Goal: Task Accomplishment & Management: Manage account settings

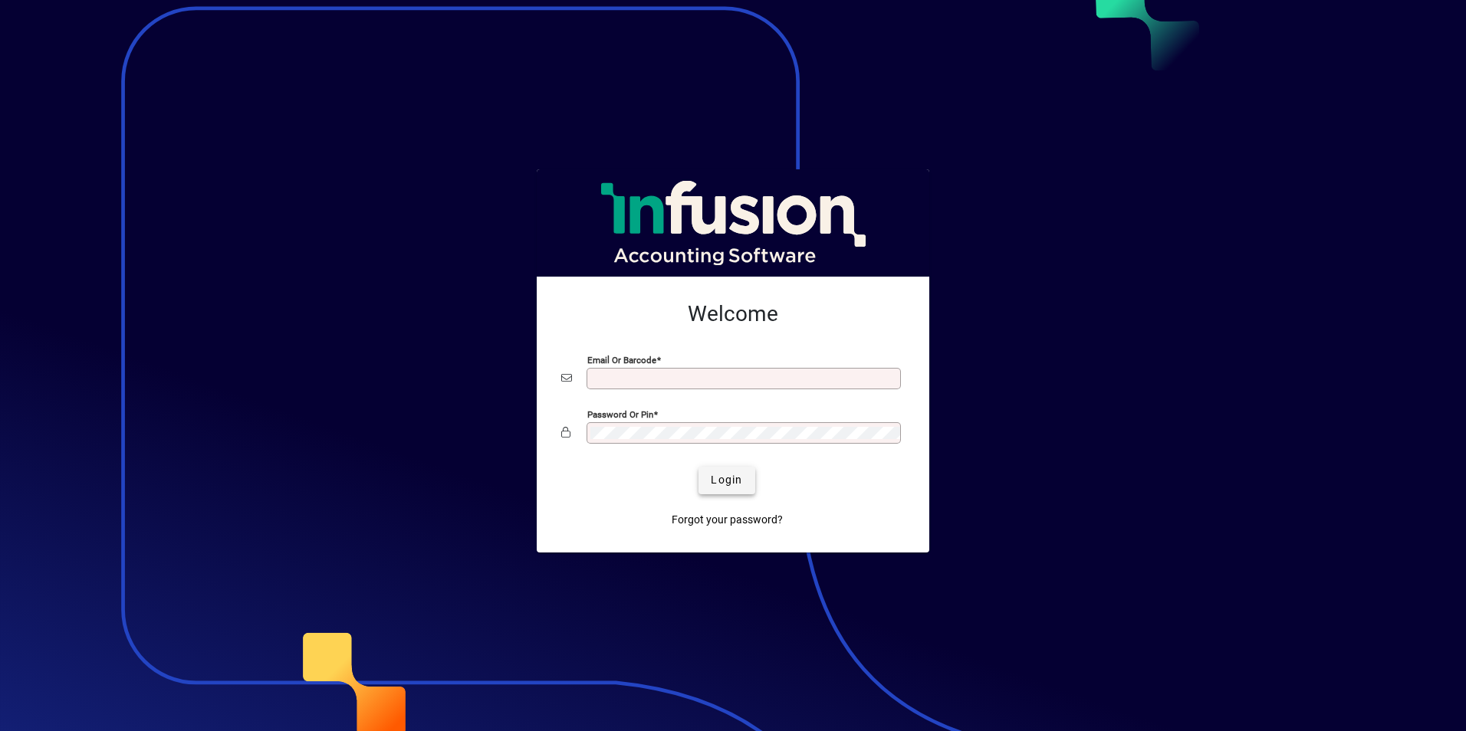
type input "**********"
click at [727, 479] on span "Login" at bounding box center [726, 480] width 31 height 16
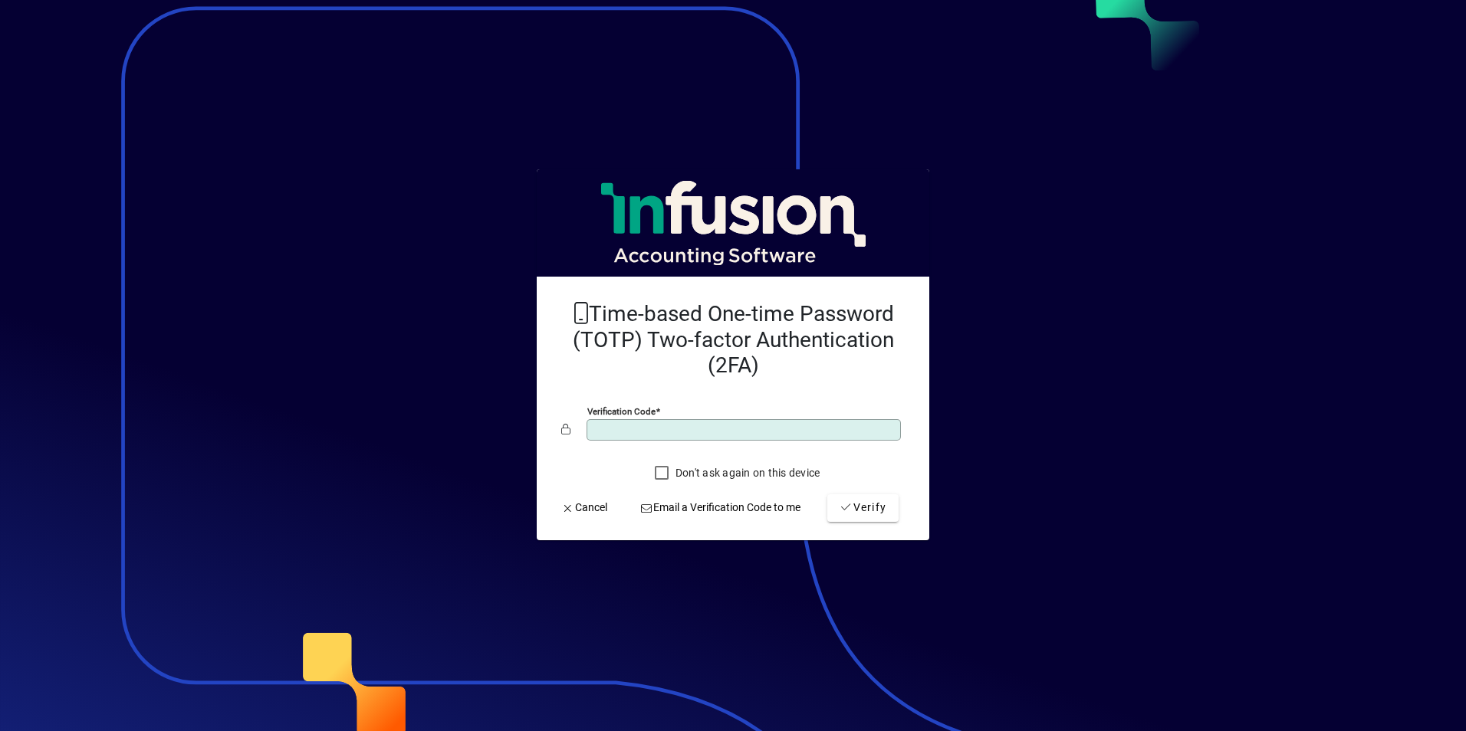
type input "******"
click at [827, 494] on button "Verify" at bounding box center [862, 508] width 71 height 28
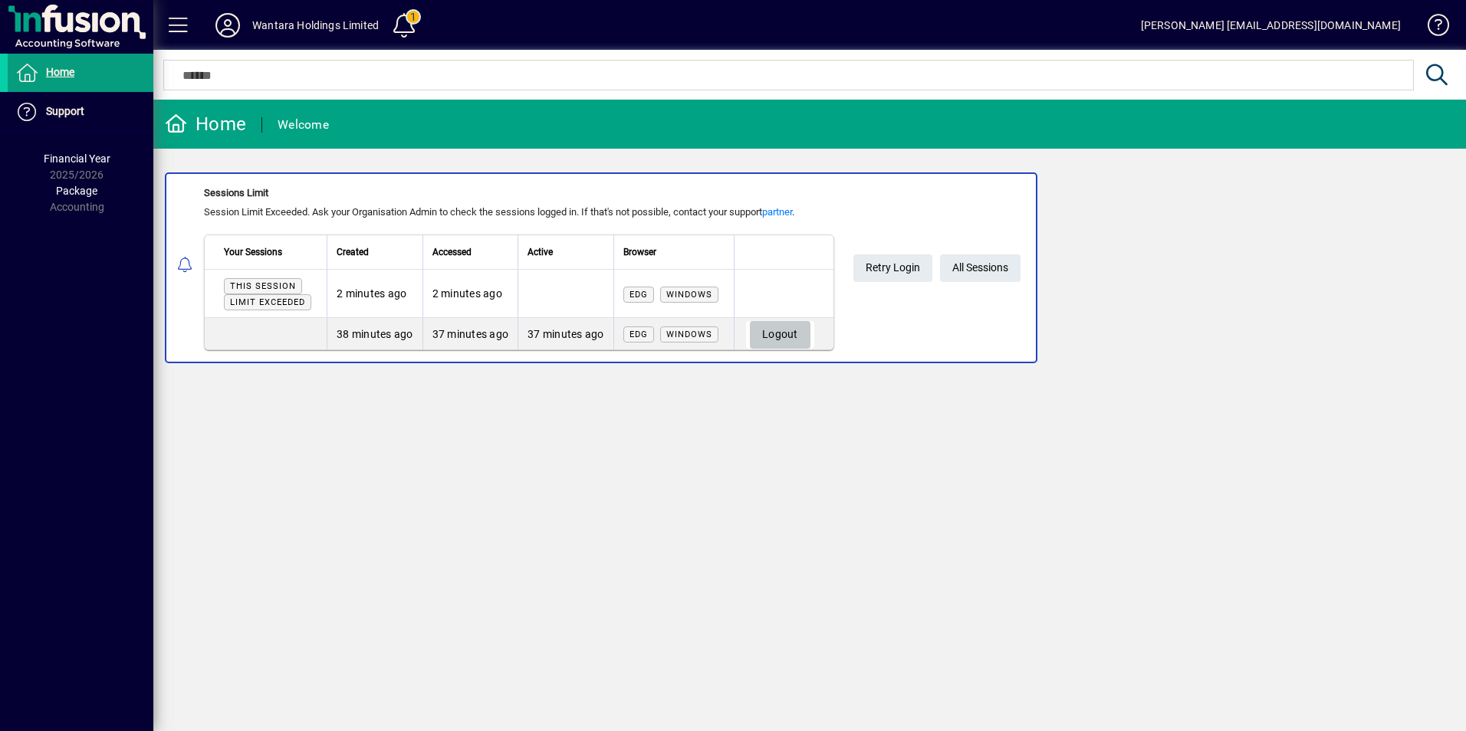
click at [792, 333] on span "Logout" at bounding box center [780, 334] width 36 height 25
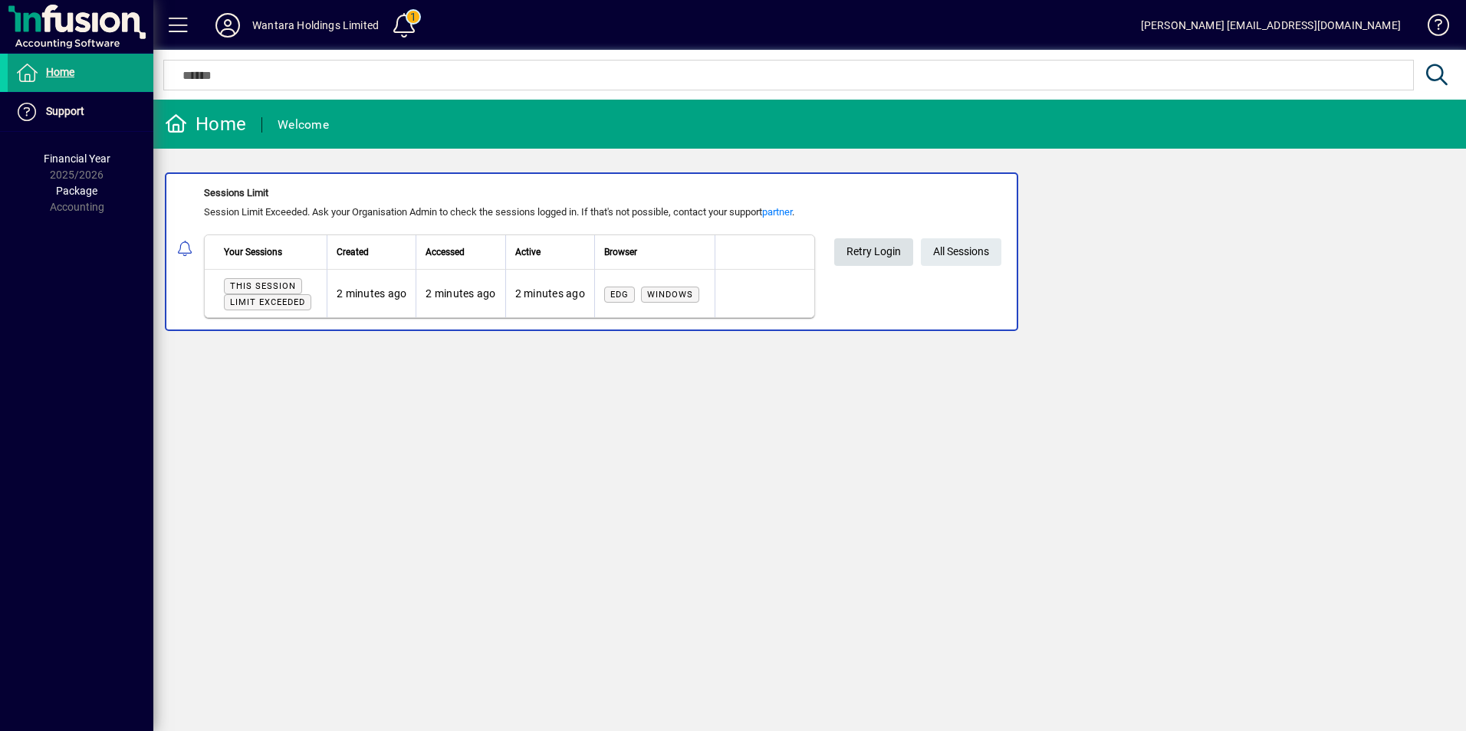
click at [861, 251] on span "Retry Login" at bounding box center [873, 251] width 54 height 25
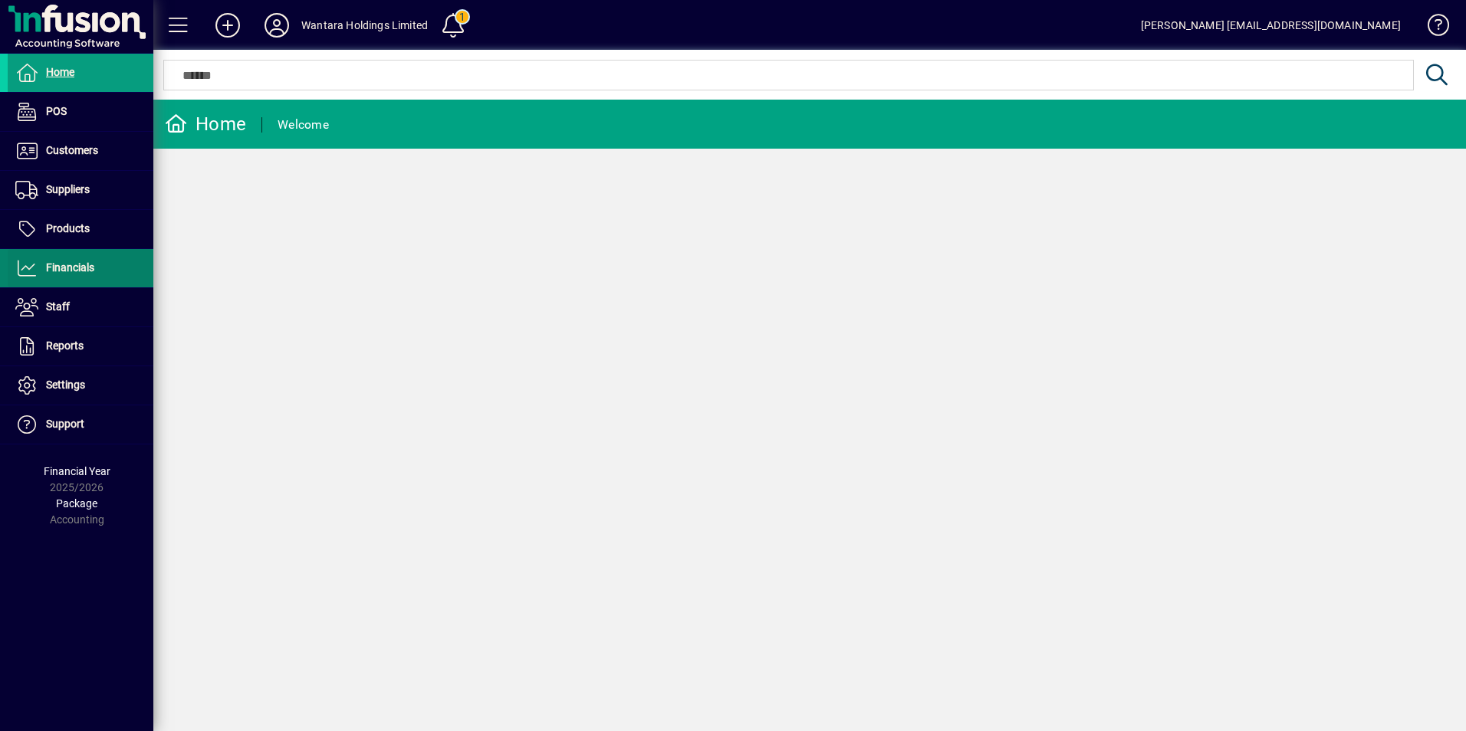
click at [55, 275] on span "Financials" at bounding box center [51, 268] width 87 height 18
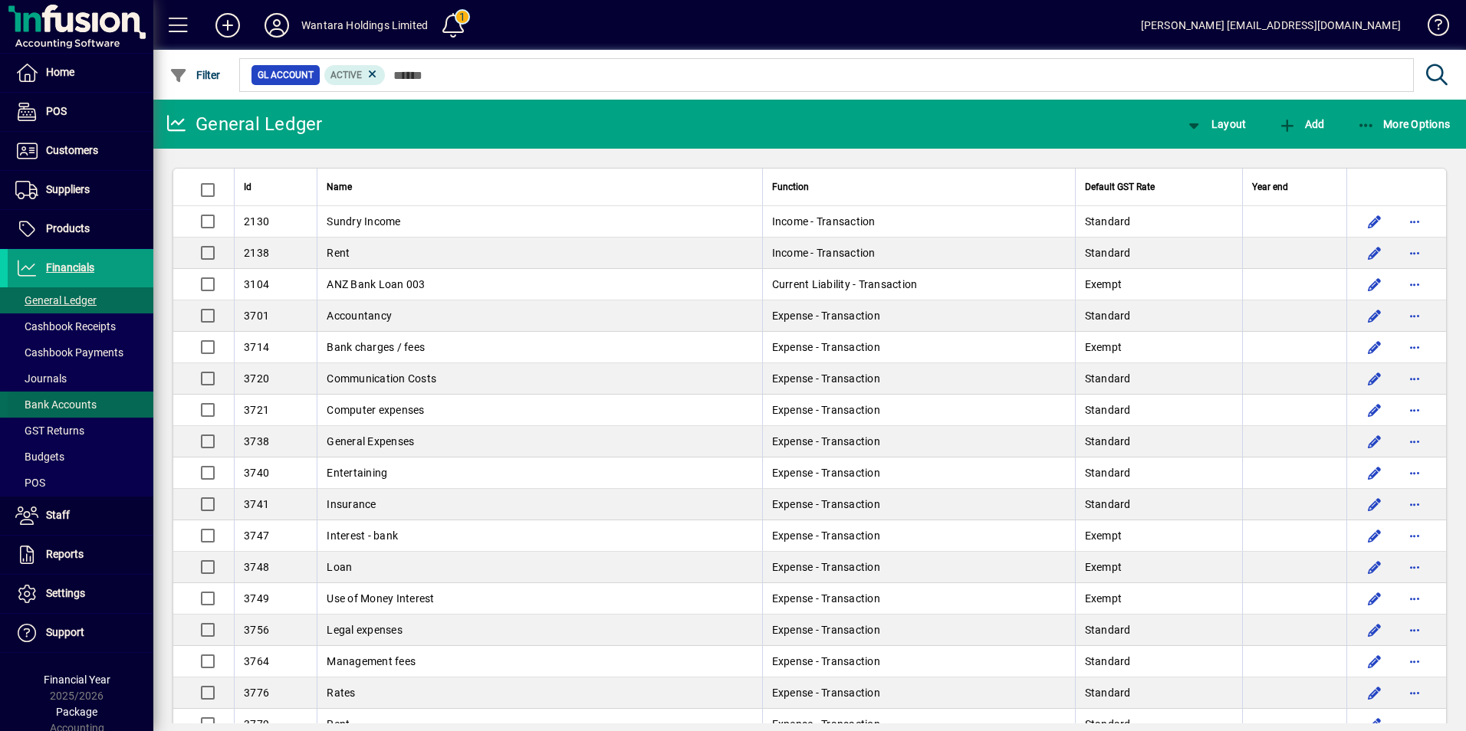
click at [72, 398] on span "Bank Accounts" at bounding box center [52, 405] width 89 height 16
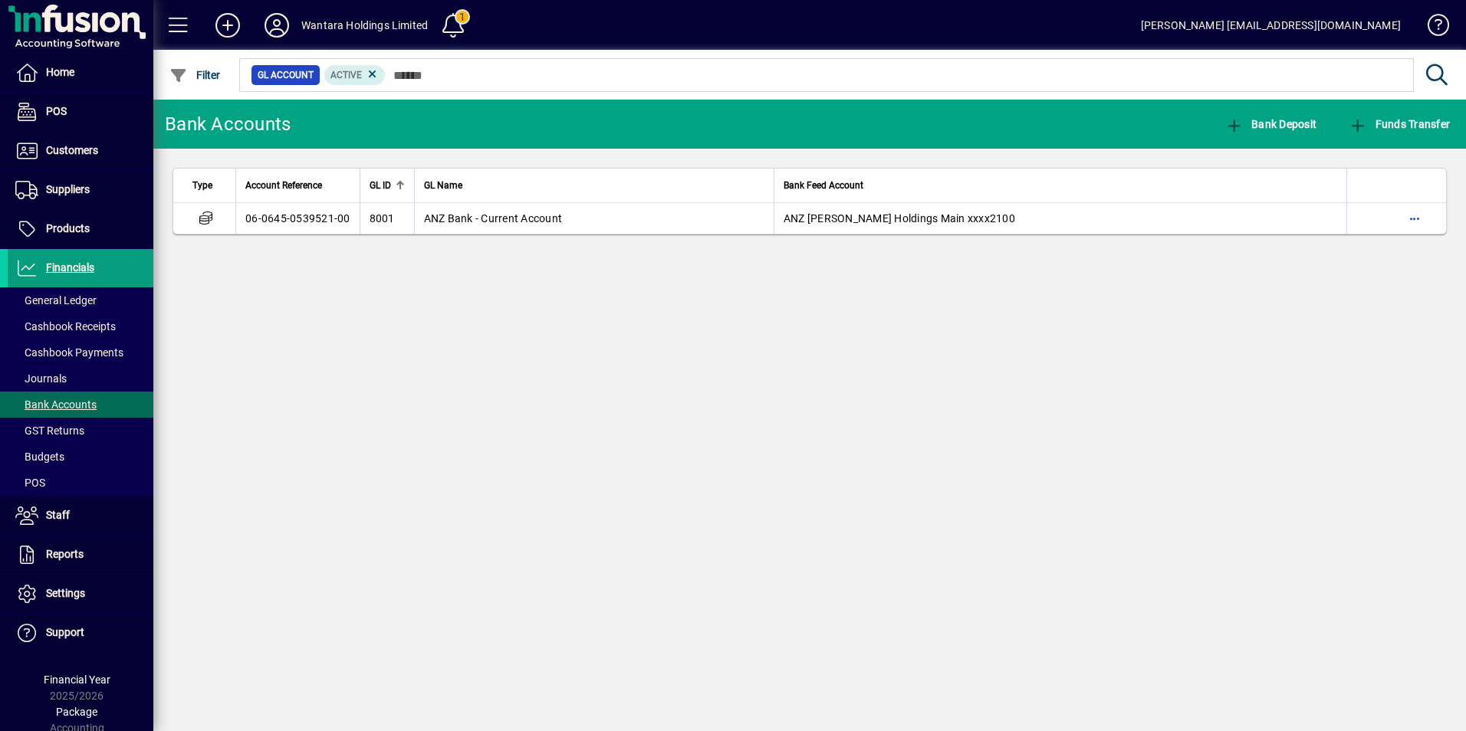
click at [508, 201] on th "GL Name" at bounding box center [593, 186] width 359 height 34
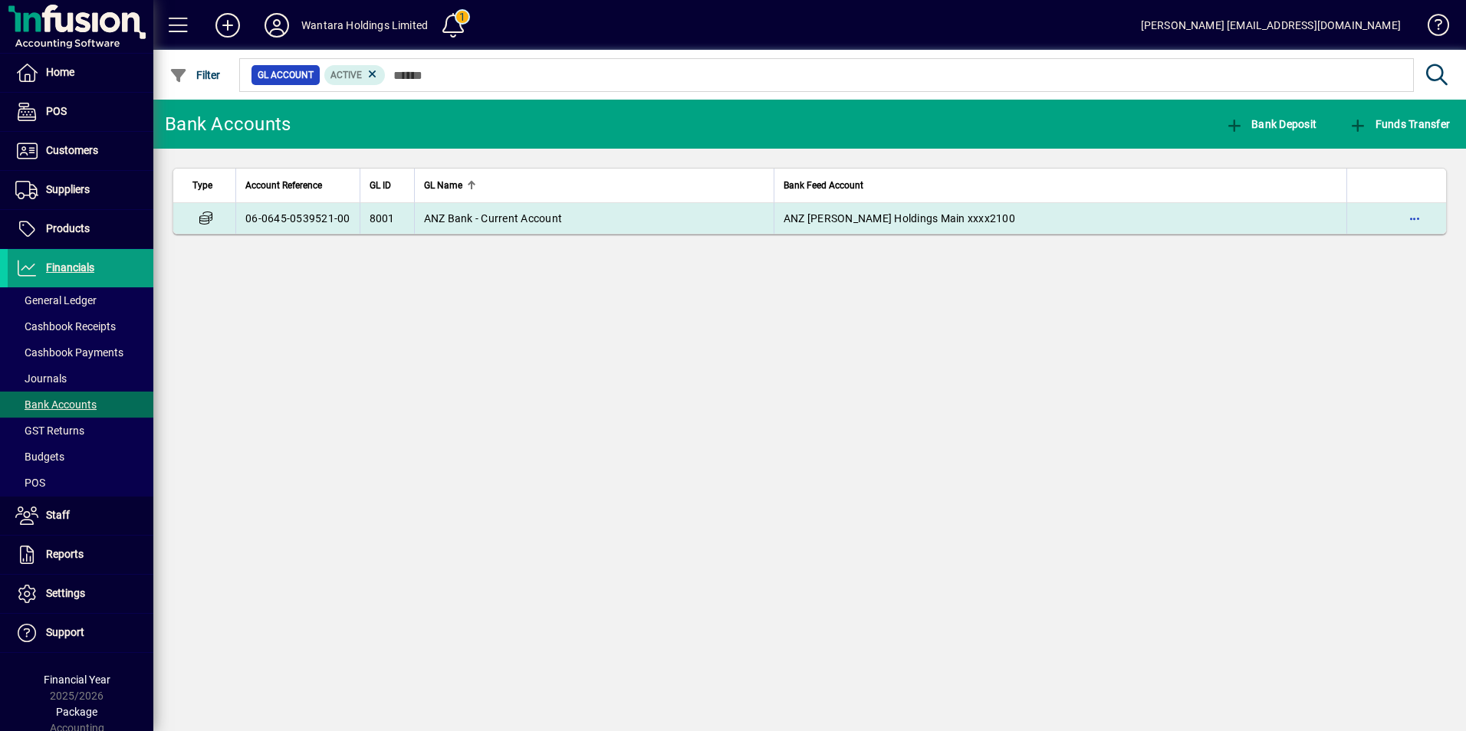
click at [502, 221] on span "ANZ Bank - Current Account" at bounding box center [493, 218] width 139 height 12
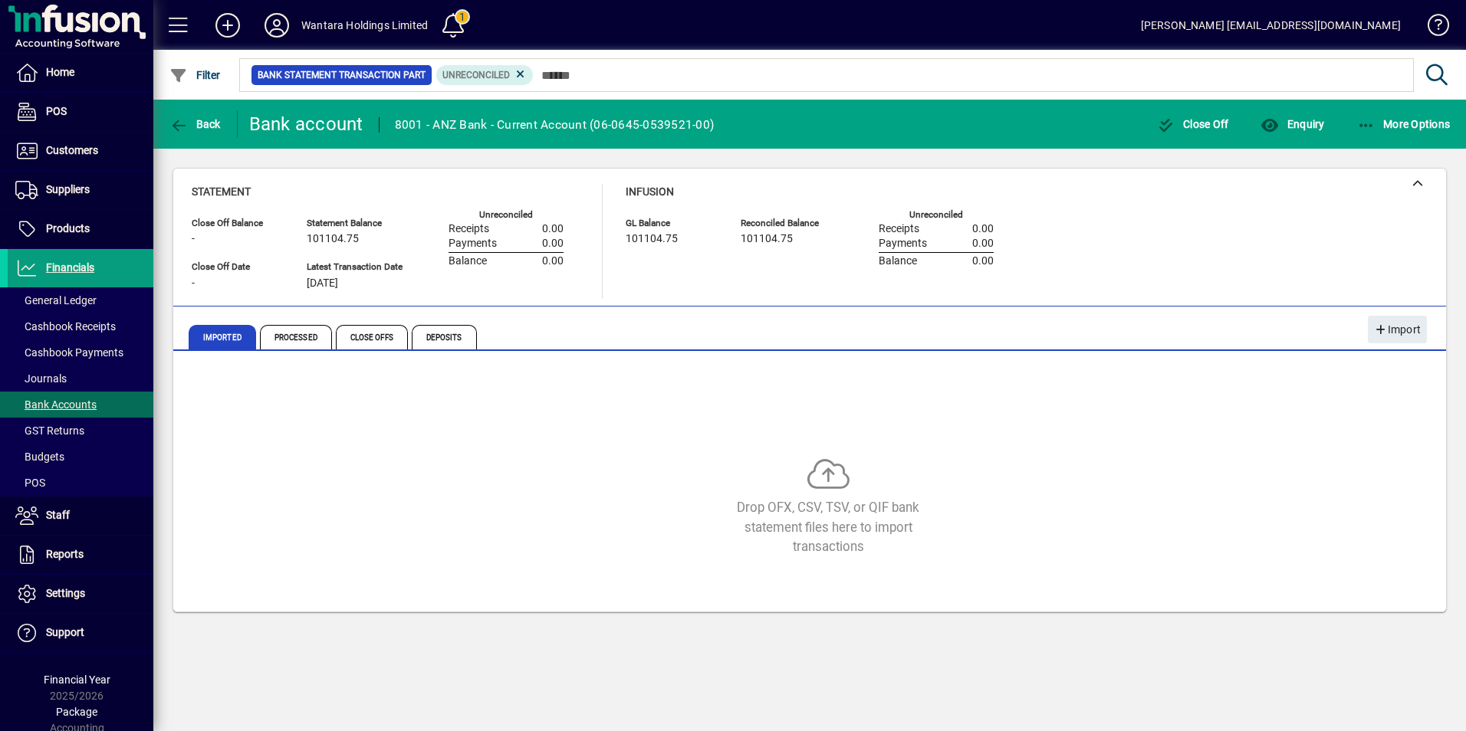
click at [279, 23] on icon at bounding box center [276, 25] width 31 height 25
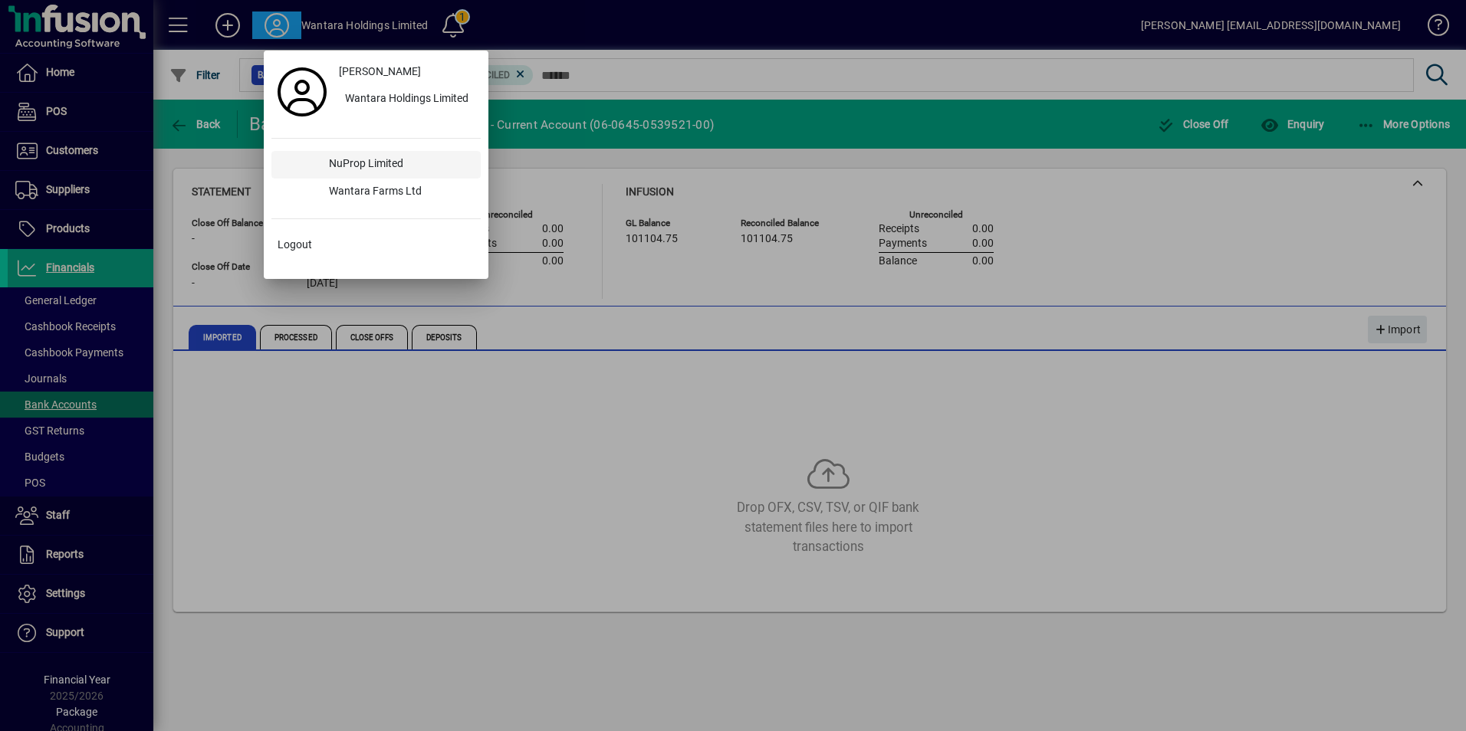
click at [367, 168] on div "NuProp Limited" at bounding box center [399, 165] width 164 height 28
